Goal: Task Accomplishment & Management: Manage account settings

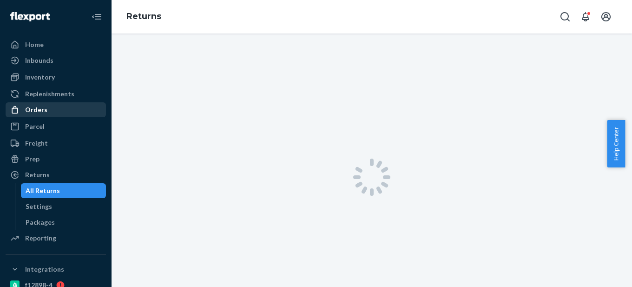
click at [59, 108] on div "Orders" at bounding box center [56, 109] width 98 height 13
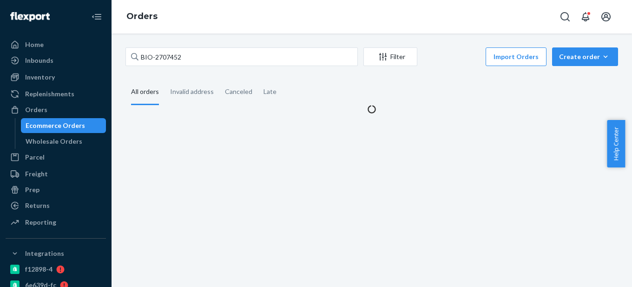
click at [59, 129] on div "Ecommerce Orders" at bounding box center [55, 125] width 59 height 9
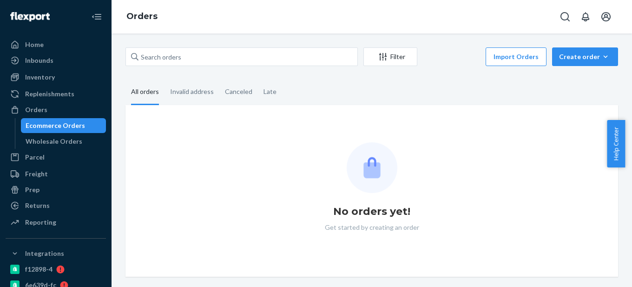
click at [72, 125] on div "Ecommerce Orders" at bounding box center [55, 125] width 59 height 9
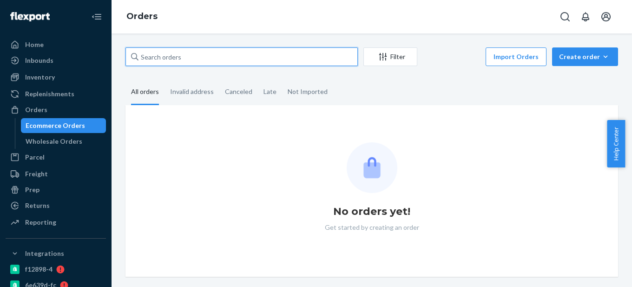
click at [173, 57] on input "text" at bounding box center [241, 56] width 232 height 19
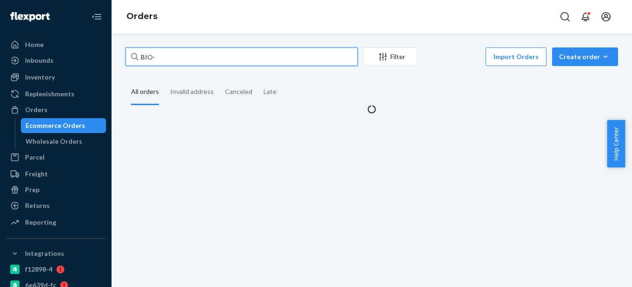
paste input "2659229"
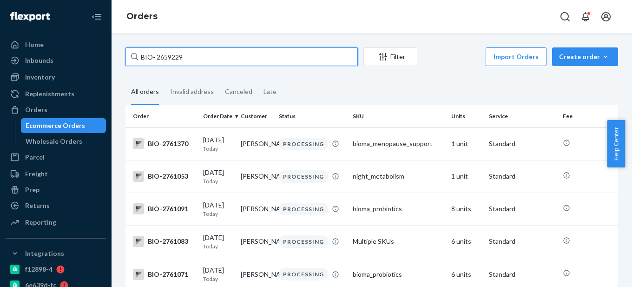
click at [157, 58] on input "BIO- 2659229" at bounding box center [241, 56] width 232 height 19
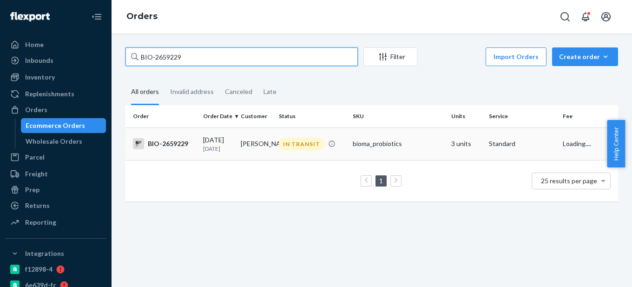
type input "BIO-2659229"
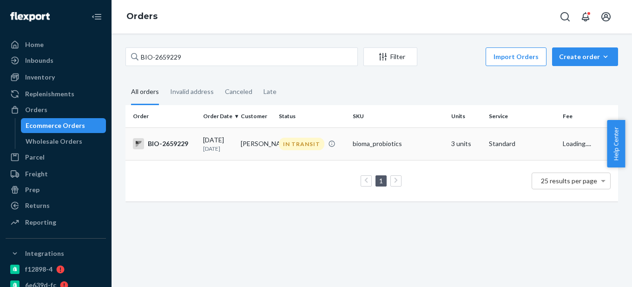
click at [184, 146] on div "BIO-2659229" at bounding box center [164, 143] width 63 height 11
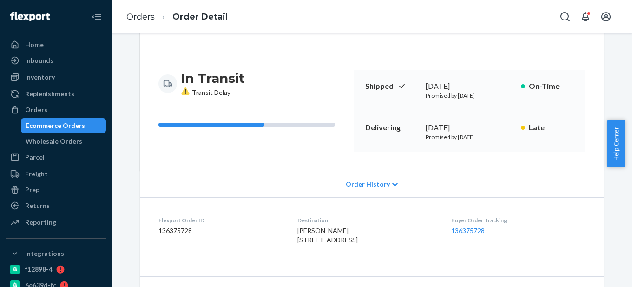
scroll to position [139, 0]
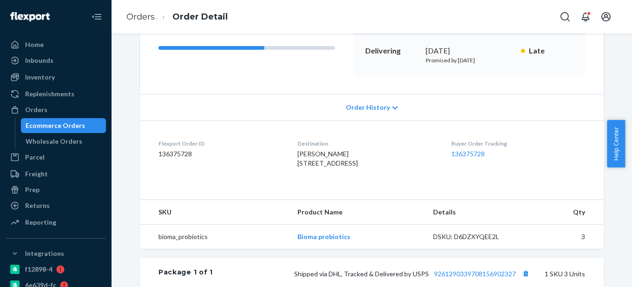
click at [369, 105] on span "Order History" at bounding box center [368, 107] width 44 height 9
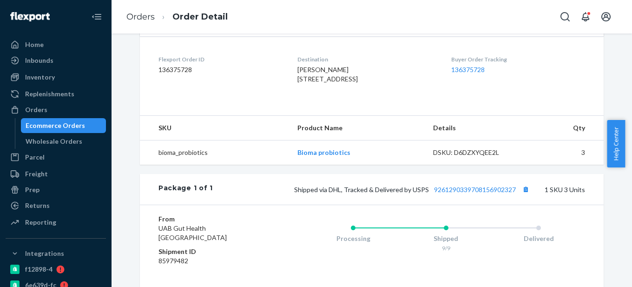
scroll to position [511, 0]
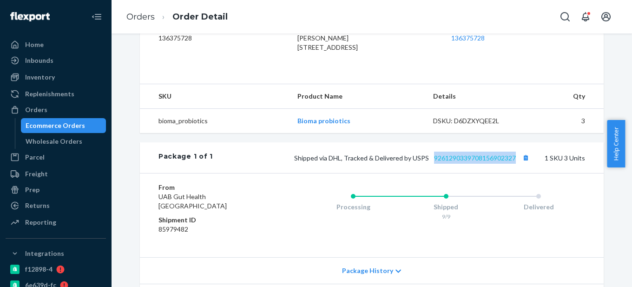
drag, startPoint x: 515, startPoint y: 177, endPoint x: 432, endPoint y: 176, distance: 83.6
click at [432, 162] on span "Shipped via DHL, Tracked & Delivered by USPS 9261290339708156902327" at bounding box center [412, 158] width 237 height 8
copy link "9261290339708156902327"
click at [69, 126] on div "Ecommerce Orders" at bounding box center [55, 125] width 59 height 9
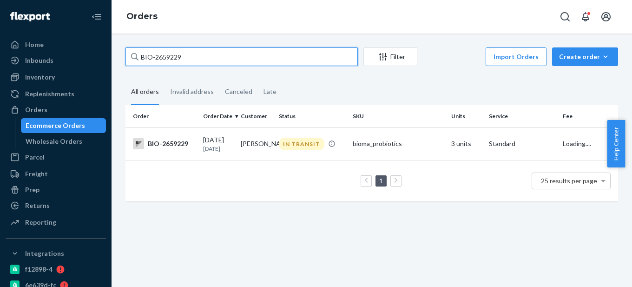
drag, startPoint x: 156, startPoint y: 58, endPoint x: 277, endPoint y: 58, distance: 121.3
click at [277, 58] on input "BIO-2659229" at bounding box center [241, 56] width 232 height 19
paste input "704576"
type input "BIO-2704576"
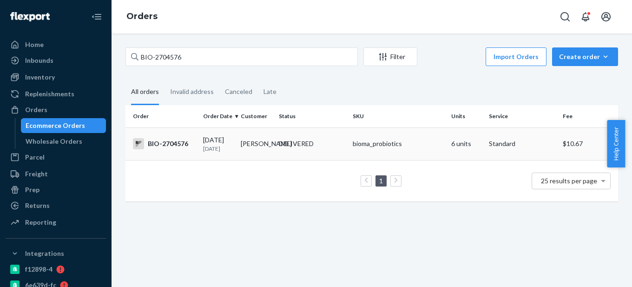
click at [175, 145] on div "BIO-2704576" at bounding box center [164, 143] width 63 height 11
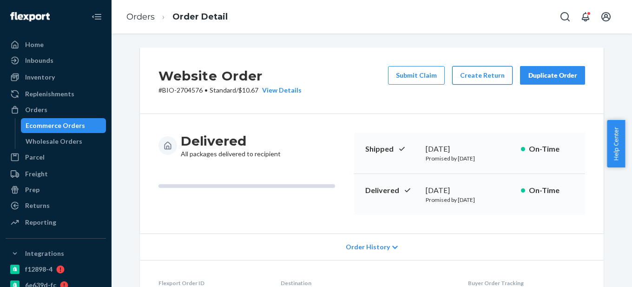
click at [487, 79] on button "Create Return" at bounding box center [482, 75] width 60 height 19
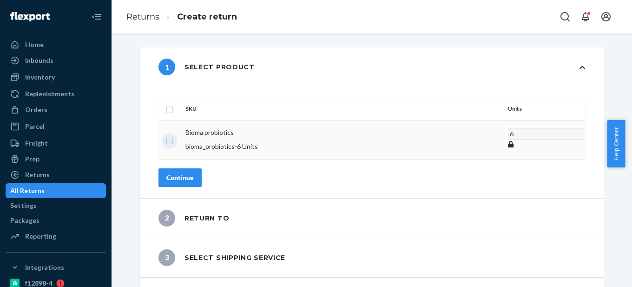
click at [173, 135] on input "checkbox" at bounding box center [169, 140] width 7 height 10
checkbox input "true"
click at [194, 172] on div "Continue" at bounding box center [179, 176] width 27 height 9
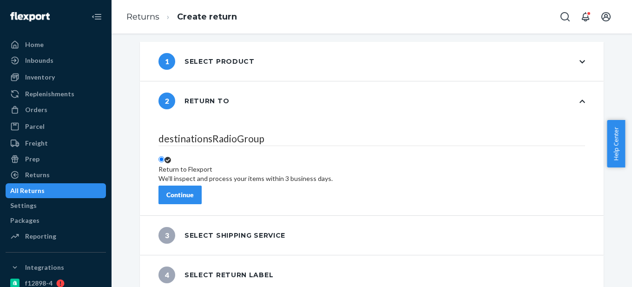
scroll to position [7, 0]
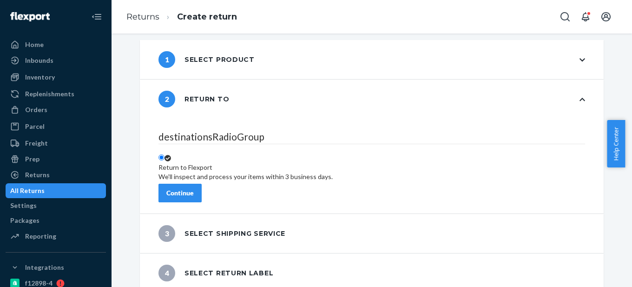
click at [194, 188] on div "Continue" at bounding box center [179, 192] width 27 height 9
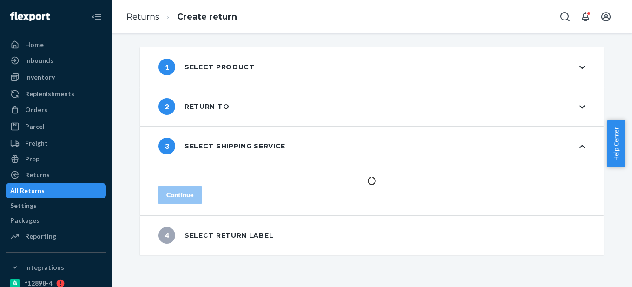
scroll to position [0, 0]
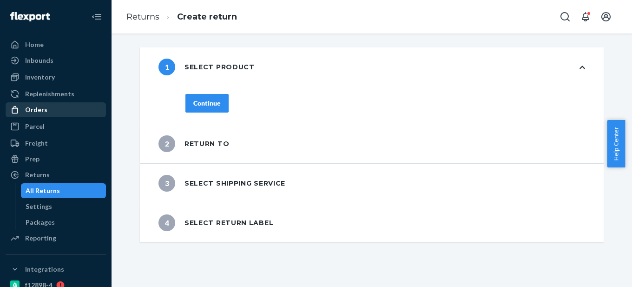
click at [62, 103] on link "Orders" at bounding box center [56, 109] width 100 height 15
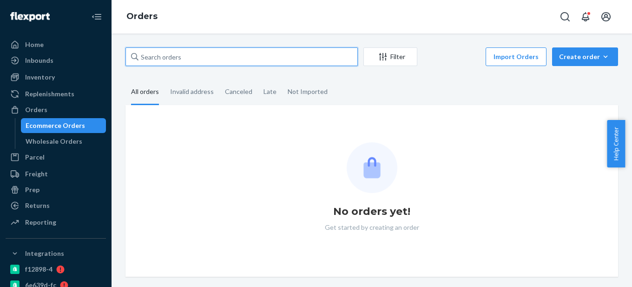
click at [153, 51] on input "text" at bounding box center [241, 56] width 232 height 19
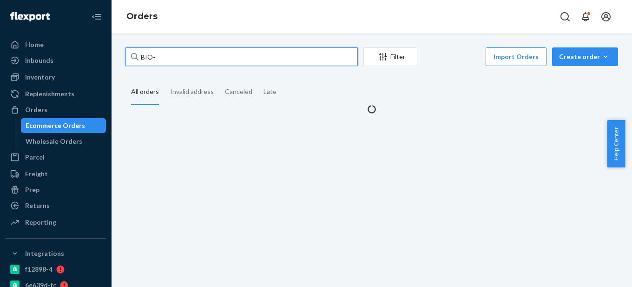
paste input "2704576"
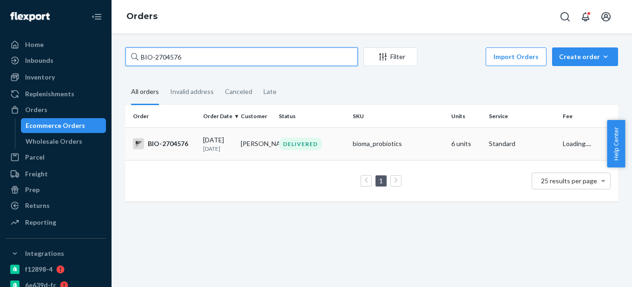
type input "BIO-2704576"
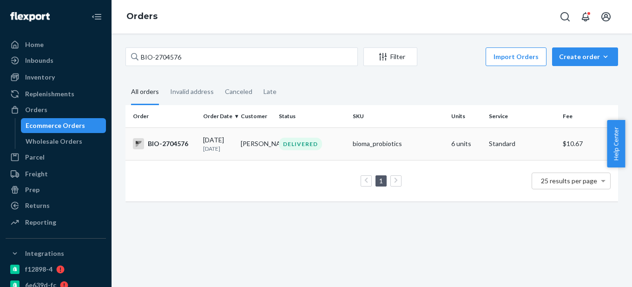
click at [179, 150] on td "BIO-2704576" at bounding box center [162, 143] width 74 height 33
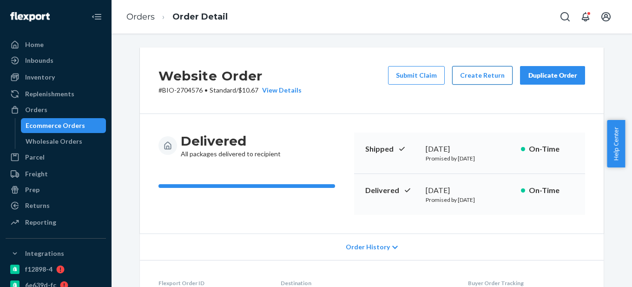
click at [472, 73] on button "Create Return" at bounding box center [482, 75] width 60 height 19
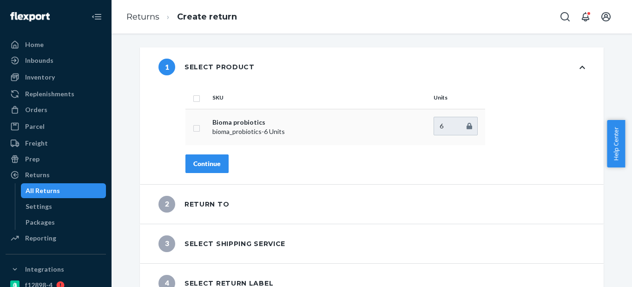
click at [187, 129] on td at bounding box center [196, 127] width 23 height 36
click at [193, 128] on input "checkbox" at bounding box center [196, 127] width 7 height 10
checkbox input "true"
click at [197, 162] on div "Continue" at bounding box center [206, 163] width 27 height 9
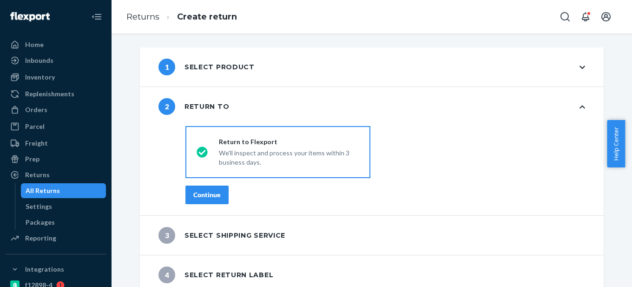
click at [197, 196] on div "Continue" at bounding box center [206, 194] width 27 height 9
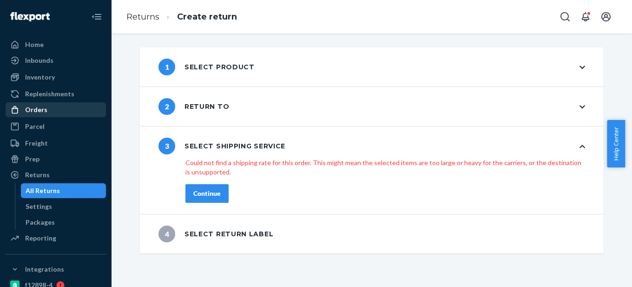
click at [71, 109] on div "Orders" at bounding box center [56, 109] width 98 height 13
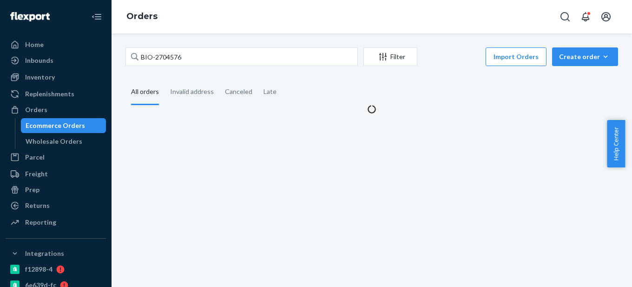
click at [62, 131] on div "Ecommerce Orders" at bounding box center [64, 125] width 84 height 13
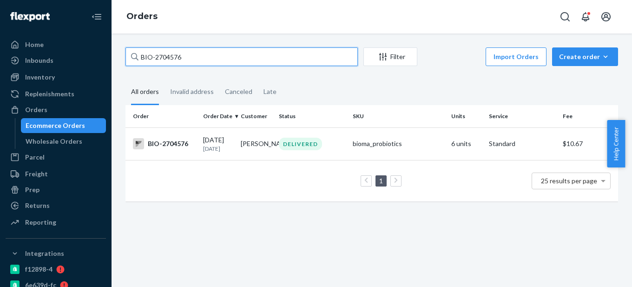
drag, startPoint x: 152, startPoint y: 55, endPoint x: 170, endPoint y: 55, distance: 17.2
click at [170, 55] on input "BIO-2704576" at bounding box center [241, 56] width 232 height 19
click at [168, 58] on input "BIO-2704576" at bounding box center [241, 56] width 232 height 19
drag, startPoint x: 155, startPoint y: 55, endPoint x: 264, endPoint y: 55, distance: 108.7
click at [264, 55] on input "BIO-2704576" at bounding box center [241, 56] width 232 height 19
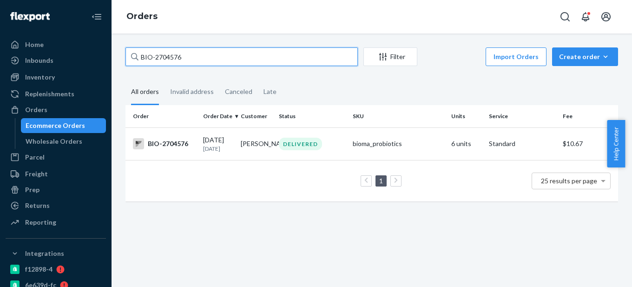
paste input "276106"
type input "BIO- 2761066"
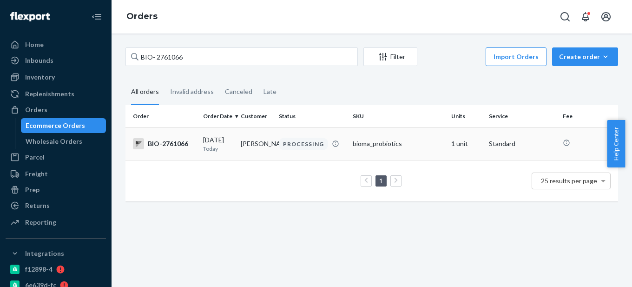
click at [203, 142] on div "[DATE] [DATE]" at bounding box center [218, 143] width 30 height 17
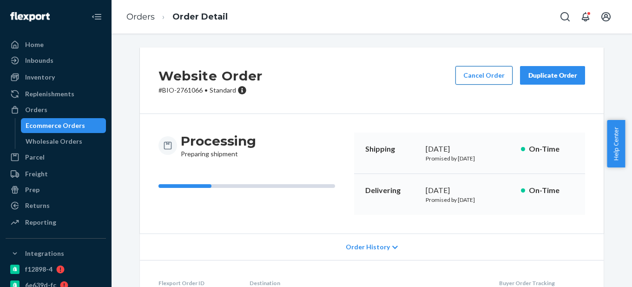
click at [469, 80] on button "Cancel Order" at bounding box center [483, 75] width 57 height 19
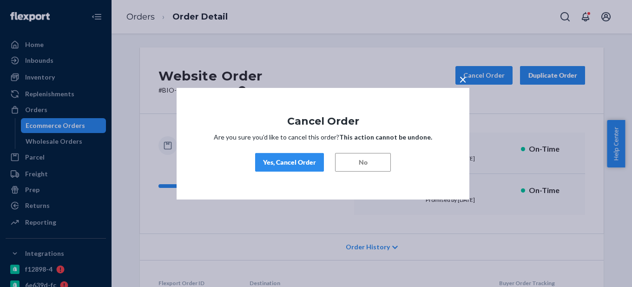
click at [289, 166] on div "Yes, Cancel Order" at bounding box center [289, 161] width 53 height 9
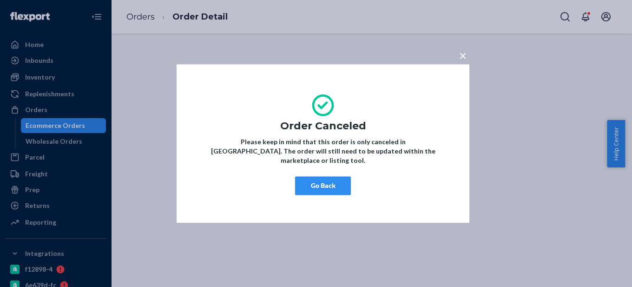
click at [335, 184] on button "Go Back" at bounding box center [323, 185] width 56 height 19
